Goal: Find specific page/section: Find specific page/section

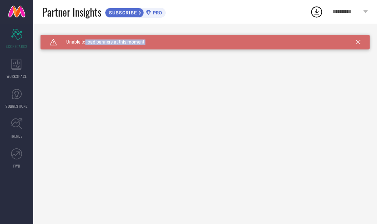
drag, startPoint x: 86, startPoint y: 46, endPoint x: 123, endPoint y: 54, distance: 37.6
click at [123, 54] on div "Caution Created with Sketch. Unable to load banners at this moment Unable to lo…" at bounding box center [205, 124] width 344 height 200
drag, startPoint x: 120, startPoint y: 54, endPoint x: 113, endPoint y: 50, distance: 8.1
click at [119, 54] on div "Caution Created with Sketch. Unable to load banners at this moment Unable to lo…" at bounding box center [205, 124] width 344 height 200
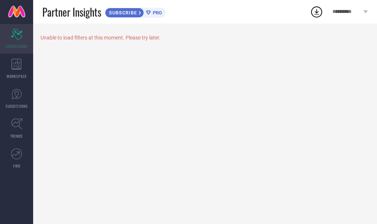
click at [12, 37] on icon at bounding box center [16, 34] width 11 height 11
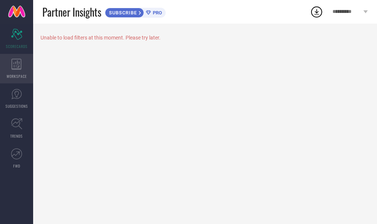
click at [18, 58] on div "WORKSPACE" at bounding box center [16, 68] width 33 height 29
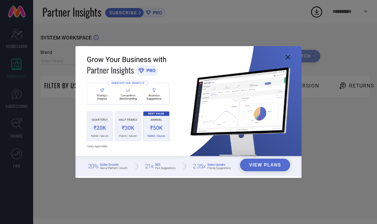
type input "1 STOP FASHION"
type input "All"
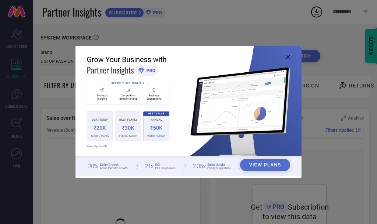
click at [289, 54] on img at bounding box center [188, 111] width 226 height 130
click at [285, 59] on img at bounding box center [188, 111] width 226 height 130
click at [290, 57] on icon at bounding box center [288, 57] width 4 height 4
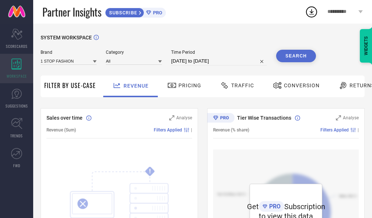
click at [16, 83] on div "WORKSPACE" at bounding box center [16, 68] width 33 height 29
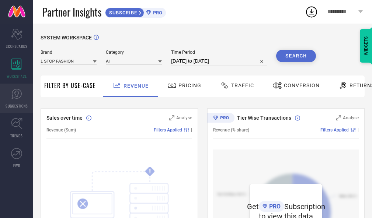
click at [20, 105] on span "SUGGESTIONS" at bounding box center [17, 106] width 22 height 6
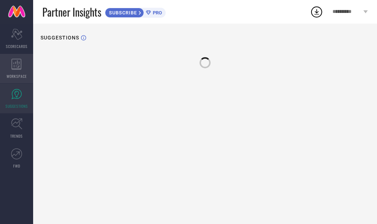
click at [15, 72] on div "WORKSPACE" at bounding box center [16, 68] width 33 height 29
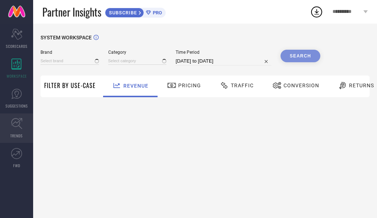
click at [22, 128] on icon at bounding box center [16, 123] width 11 height 11
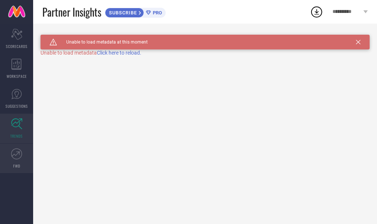
click at [13, 168] on link "FWD" at bounding box center [16, 157] width 33 height 29
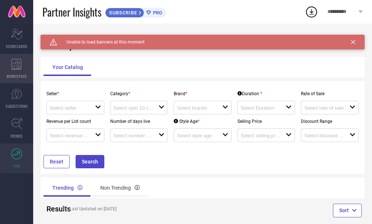
click at [20, 68] on icon at bounding box center [16, 64] width 10 height 11
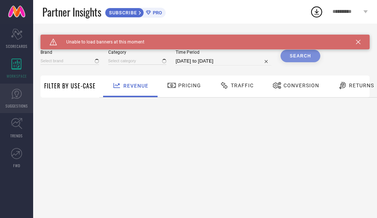
type input "1 STOP FASHION"
type input "All"
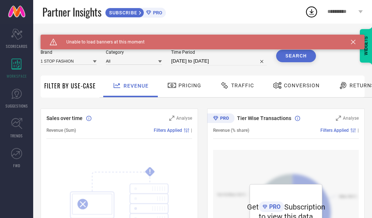
click at [351, 87] on span "Returns" at bounding box center [361, 85] width 25 height 6
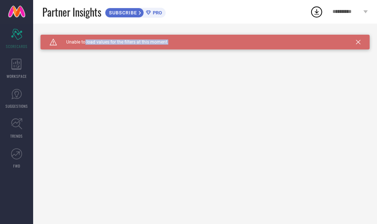
drag, startPoint x: 129, startPoint y: 46, endPoint x: 186, endPoint y: 41, distance: 57.7
click at [186, 41] on div "Caution Created with Sketch. Unable to load values for the filters at this mome…" at bounding box center [205, 42] width 329 height 15
drag, startPoint x: 120, startPoint y: 49, endPoint x: 55, endPoint y: 50, distance: 64.8
click at [55, 50] on div "Caution Created with Sketch. Unable to load banners at this moment Unable to lo…" at bounding box center [205, 124] width 344 height 200
click at [359, 43] on icon at bounding box center [358, 42] width 4 height 4
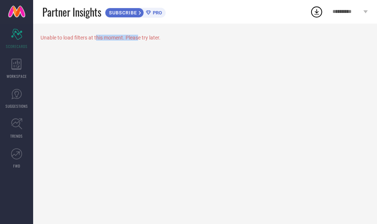
drag, startPoint x: 96, startPoint y: 41, endPoint x: 149, endPoint y: 34, distance: 53.2
click at [148, 34] on div "Unable to load filters at this moment. Please try later." at bounding box center [205, 124] width 344 height 200
click at [163, 32] on div "Unable to load filters at this moment. Please try later." at bounding box center [205, 124] width 344 height 200
drag, startPoint x: 163, startPoint y: 32, endPoint x: 38, endPoint y: 41, distance: 125.8
click at [38, 41] on div "Unable to load filters at this moment. Please try later." at bounding box center [205, 124] width 344 height 200
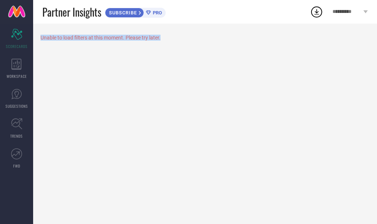
click at [39, 41] on div "Unable to load filters at this moment. Please try later." at bounding box center [205, 124] width 344 height 200
drag, startPoint x: 44, startPoint y: 40, endPoint x: 162, endPoint y: 41, distance: 117.5
click at [157, 43] on div "Unable to load filters at this moment. Please try later." at bounding box center [205, 124] width 344 height 200
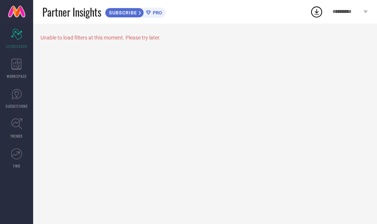
click at [164, 40] on div "Unable to load filters at this moment. Please try later." at bounding box center [205, 38] width 329 height 6
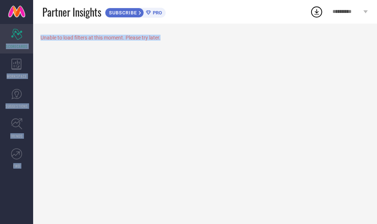
drag, startPoint x: 164, startPoint y: 40, endPoint x: 24, endPoint y: 45, distance: 140.7
click at [24, 45] on div "Scorecard SCORECARDS WORKSPACE SUGGESTIONS TRENDS FWD Unable to load filters at…" at bounding box center [188, 124] width 377 height 200
click at [57, 52] on div "Unable to load filters at this moment. Please try later." at bounding box center [205, 124] width 344 height 200
